Goal: Information Seeking & Learning: Learn about a topic

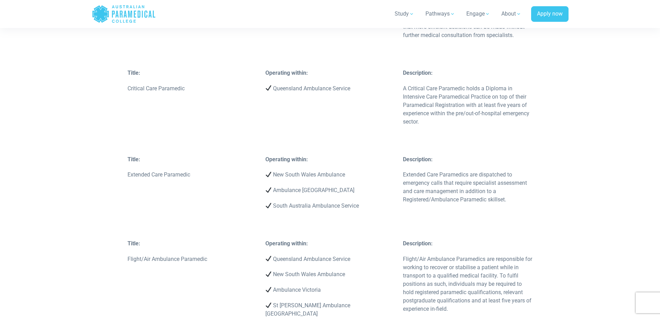
scroll to position [2149, 0]
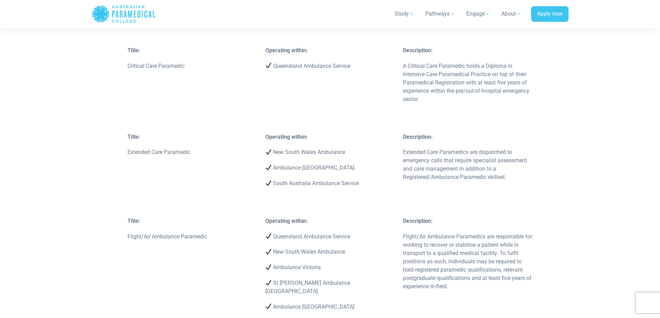
click at [369, 318] on p "Australian Capital Territory Ambulance Service" at bounding box center [330, 323] width 130 height 8
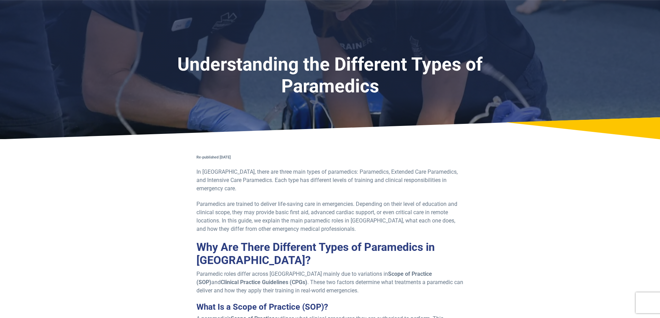
scroll to position [0, 0]
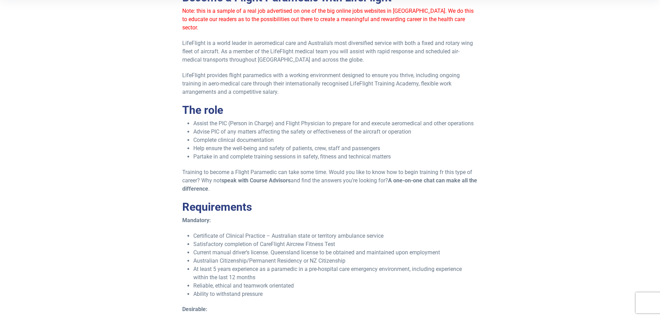
scroll to position [243, 0]
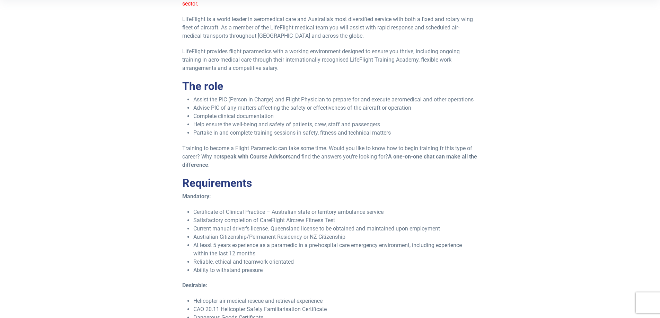
click at [248, 208] on li "Certificate of Clinical Practice – Australian state or territory ambulance serv…" at bounding box center [335, 212] width 285 height 8
click at [254, 217] on li "Satisfactory completion of CareFlight Aircrew Fitness Test" at bounding box center [335, 221] width 285 height 8
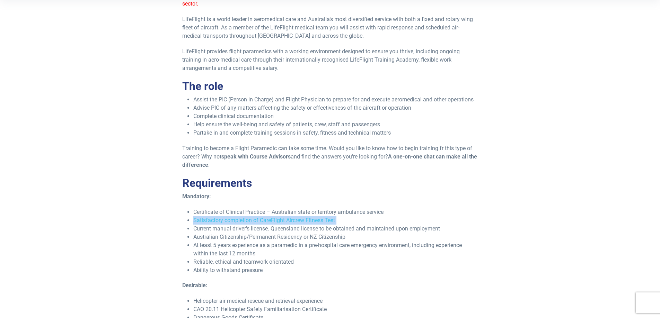
click at [254, 217] on li "Satisfactory completion of CareFlight Aircrew Fitness Test" at bounding box center [335, 221] width 285 height 8
click at [259, 225] on li "Current manual driver’s license. Queensland license to be obtained and maintain…" at bounding box center [335, 229] width 285 height 8
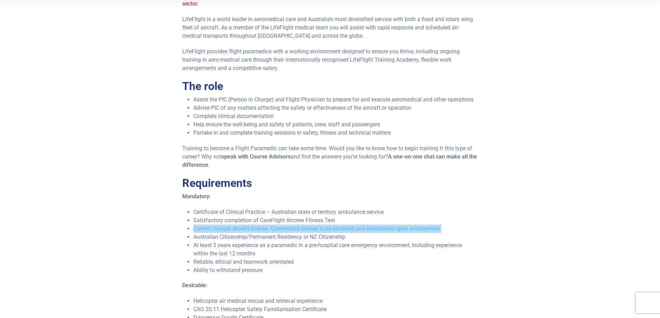
click at [259, 225] on li "Current manual driver’s license. Queensland license to be obtained and maintain…" at bounding box center [335, 229] width 285 height 8
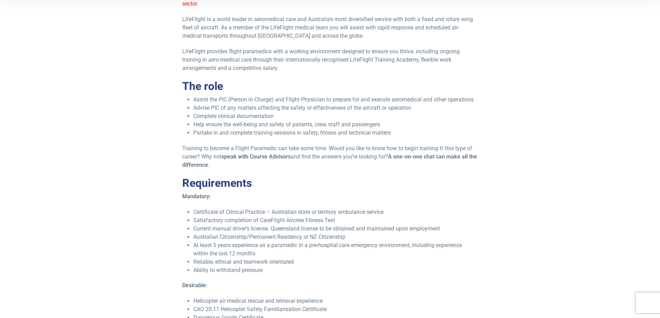
click at [258, 233] on li "Australian Citizenship/Permanent Residency or NZ Citizenship" at bounding box center [335, 237] width 285 height 8
click at [260, 242] on li "At least 5 years experience as a paramedic in a pre-hospital care emergency env…" at bounding box center [335, 250] width 285 height 17
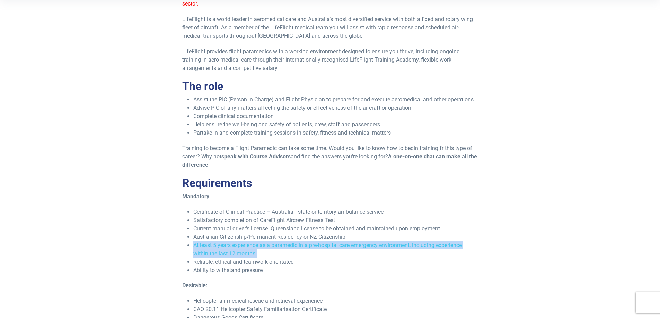
click at [260, 242] on li "At least 5 years experience as a paramedic in a pre-hospital care emergency env…" at bounding box center [335, 250] width 285 height 17
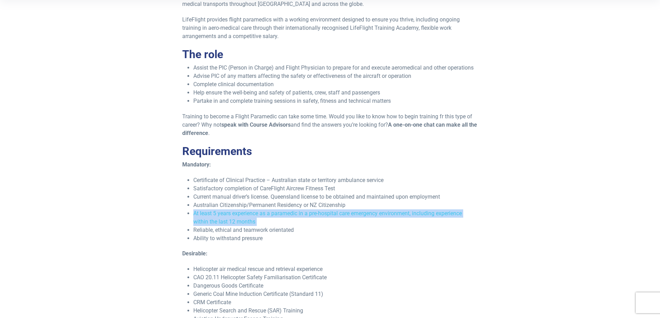
scroll to position [277, 0]
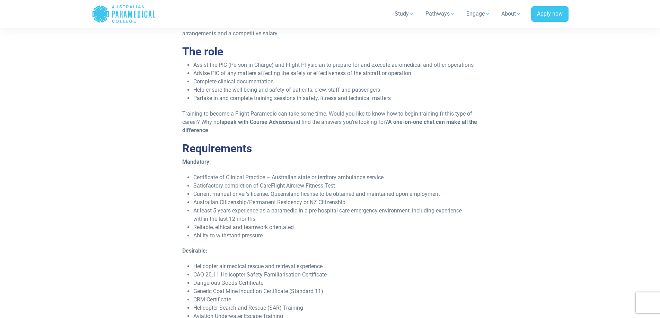
click at [257, 263] on li "Helicopter air medical rescue and retrieval experience" at bounding box center [335, 267] width 285 height 8
click at [257, 271] on li "CAO 20.11 Helicopter Safety Familiarisation Certificate" at bounding box center [335, 275] width 285 height 8
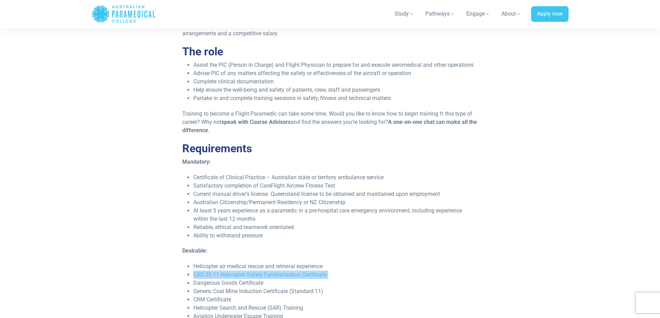
click at [257, 271] on li "CAO 20.11 Helicopter Safety Familiarisation Certificate" at bounding box center [335, 275] width 285 height 8
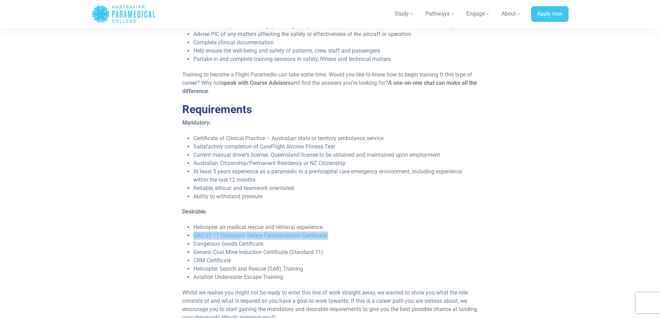
scroll to position [347, 0]
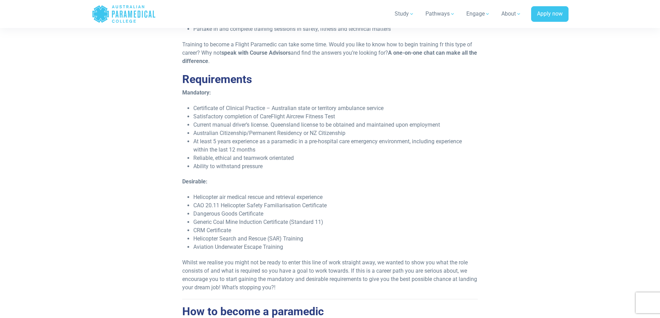
click at [259, 264] on p "Whilst we realise you might not be ready to enter this line of work straight aw…" at bounding box center [330, 275] width 296 height 33
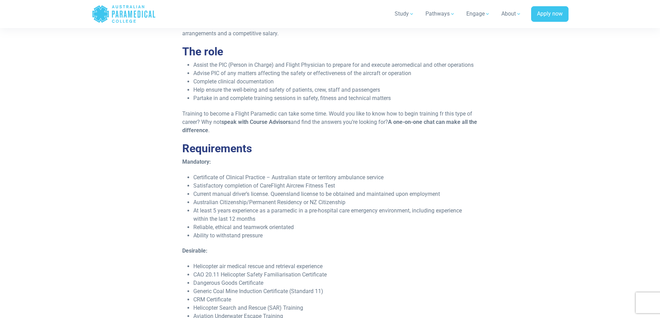
scroll to position [139, 0]
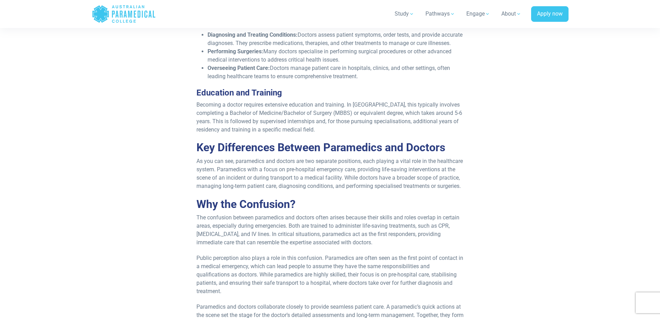
scroll to position [451, 0]
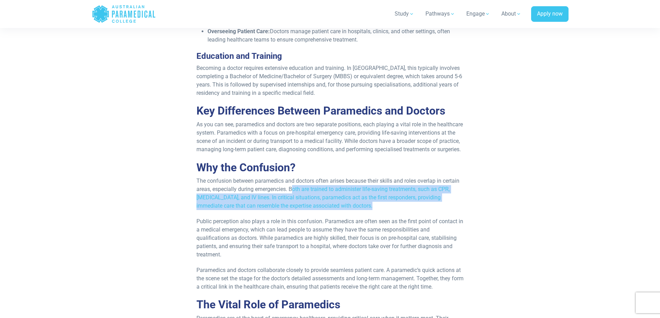
drag, startPoint x: 294, startPoint y: 208, endPoint x: 352, endPoint y: 221, distance: 60.0
click at [352, 210] on p "The confusion between paramedics and doctors often arises because their skills …" at bounding box center [330, 193] width 268 height 33
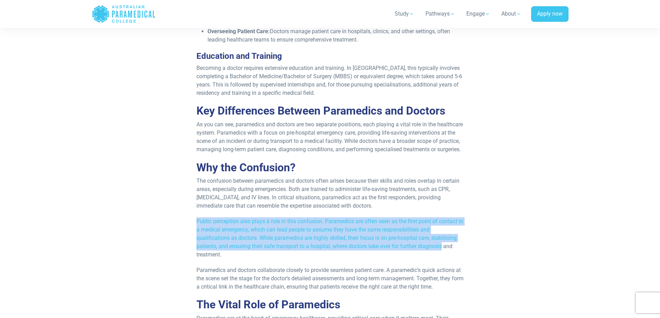
drag, startPoint x: 198, startPoint y: 238, endPoint x: 445, endPoint y: 264, distance: 248.8
click at [445, 259] on p "Public perception also plays a role in this confusion. Paramedics are often see…" at bounding box center [330, 239] width 268 height 42
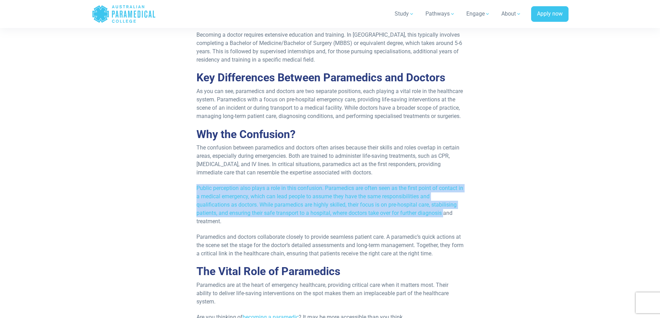
scroll to position [485, 0]
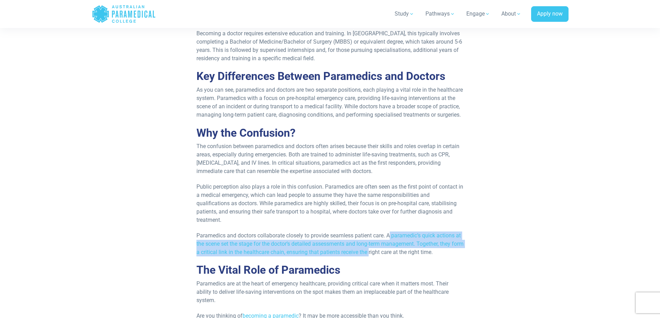
drag, startPoint x: 391, startPoint y: 254, endPoint x: 383, endPoint y: 269, distance: 16.7
click at [383, 257] on p "Paramedics and doctors collaborate closely to provide seamless patient care. A …" at bounding box center [330, 244] width 268 height 25
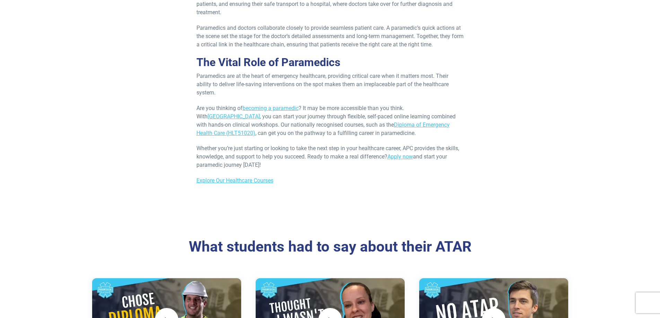
scroll to position [0, 0]
